Goal: Task Accomplishment & Management: Use online tool/utility

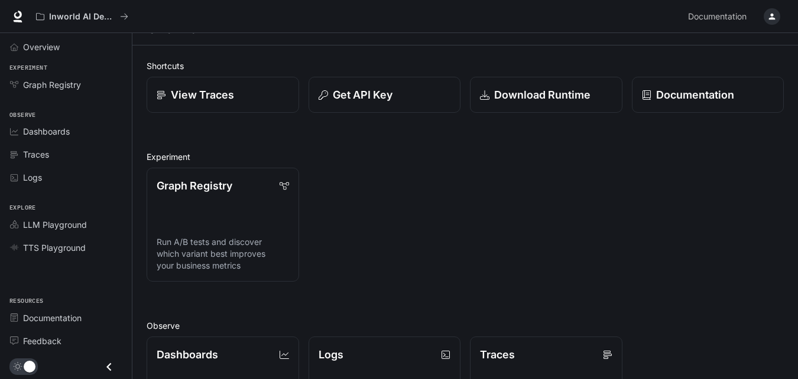
scroll to position [23, 0]
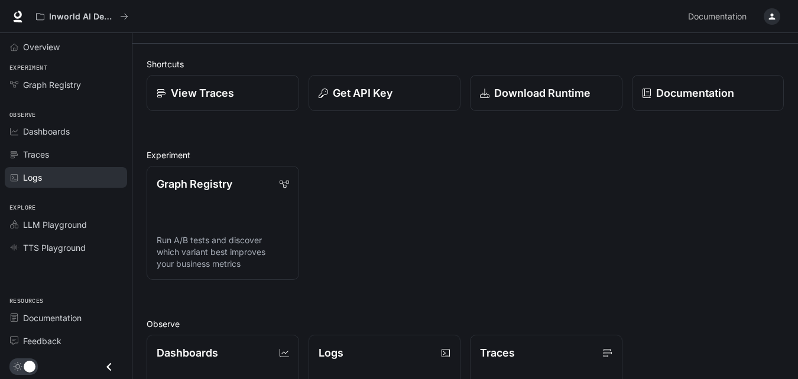
click at [67, 169] on link "Logs" at bounding box center [66, 177] width 122 height 21
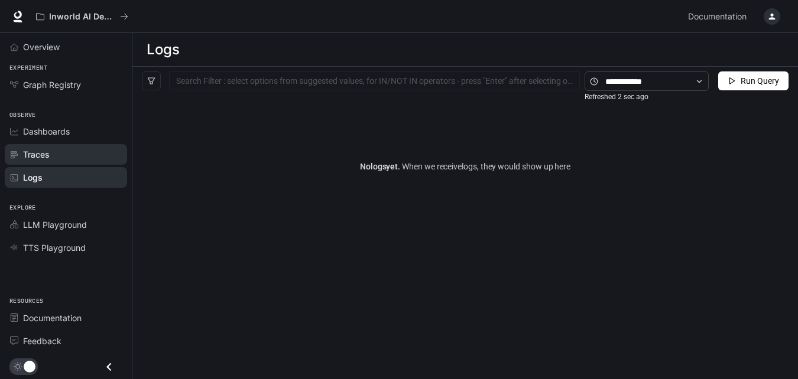
click at [71, 158] on div "Traces" at bounding box center [72, 154] width 99 height 12
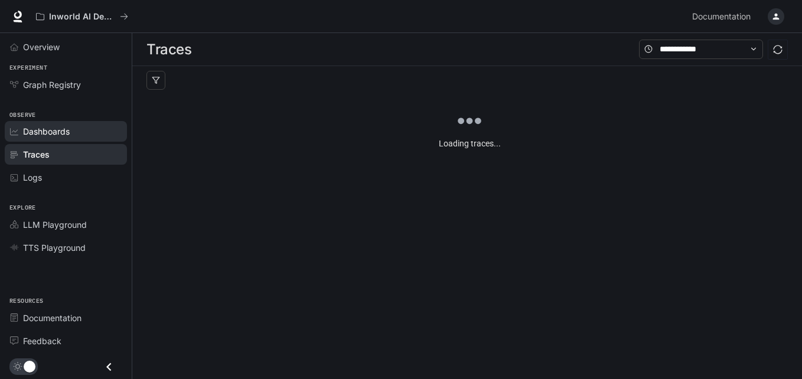
click at [89, 136] on div "Dashboards" at bounding box center [72, 131] width 99 height 12
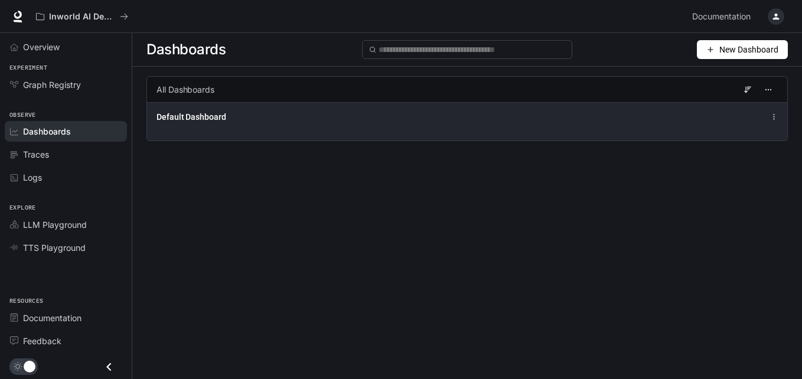
click at [776, 113] on icon at bounding box center [774, 117] width 8 height 8
click at [773, 113] on icon at bounding box center [774, 117] width 8 height 8
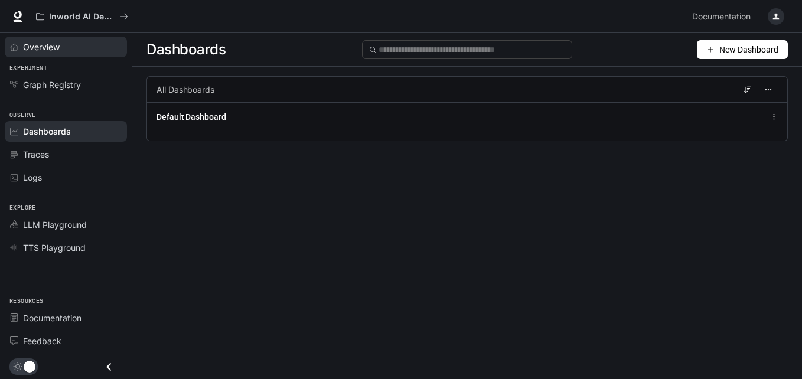
click at [71, 48] on div "Overview" at bounding box center [72, 47] width 99 height 12
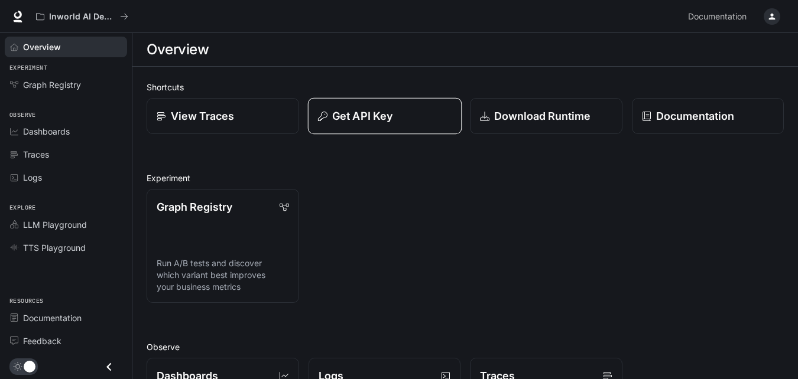
click at [366, 118] on p "Get API Key" at bounding box center [362, 116] width 60 height 16
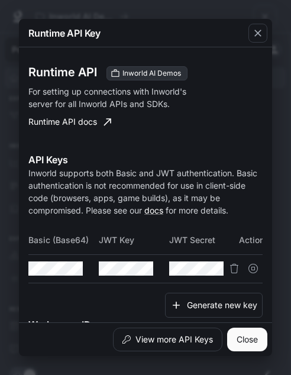
click at [113, 301] on div "Generate new key" at bounding box center [145, 304] width 234 height 25
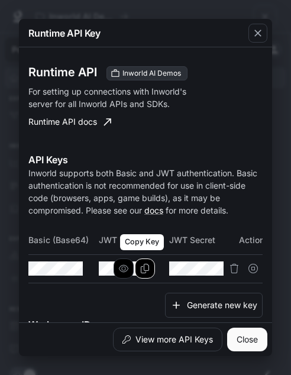
click at [135, 268] on button "Copy Key" at bounding box center [145, 268] width 20 height 20
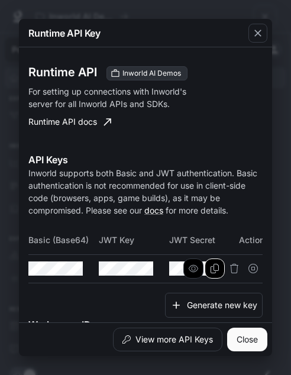
drag, startPoint x: 279, startPoint y: 145, endPoint x: 210, endPoint y: 268, distance: 141.0
click at [210, 268] on icon "Copy Secret" at bounding box center [214, 268] width 9 height 9
click at [257, 34] on icon "button" at bounding box center [257, 33] width 7 height 7
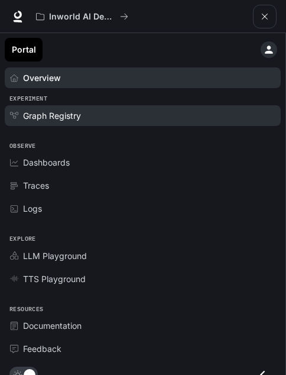
click at [93, 113] on div "Graph Registry" at bounding box center [149, 115] width 252 height 12
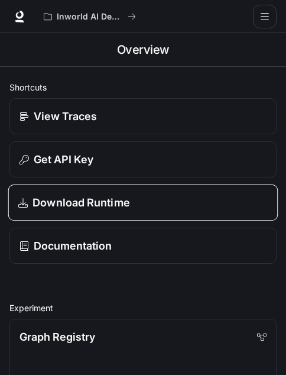
click at [128, 191] on link "Download Runtime" at bounding box center [143, 202] width 270 height 37
